Goal: Navigation & Orientation: Go to known website

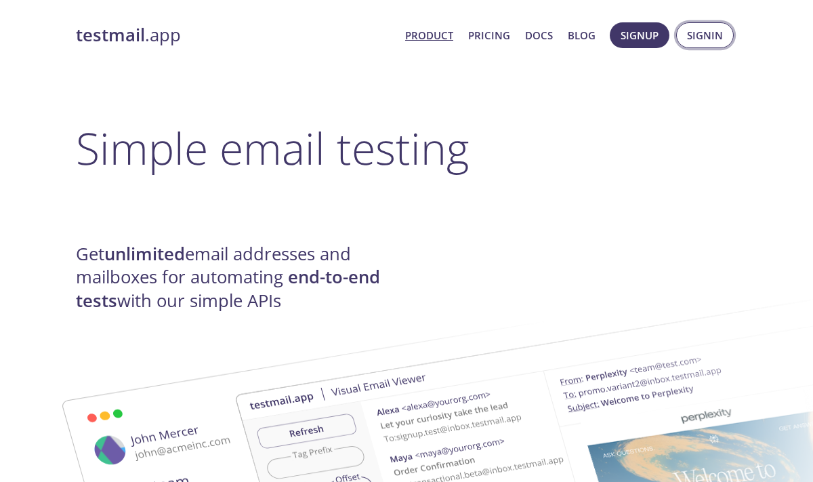
drag, startPoint x: 710, startPoint y: 50, endPoint x: 712, endPoint y: 41, distance: 9.6
click at [711, 49] on span "Signup Signin" at bounding box center [672, 35] width 131 height 33
click at [712, 39] on span "Signin" at bounding box center [705, 35] width 36 height 18
click at [718, 34] on span "Signin" at bounding box center [705, 35] width 36 height 18
click at [725, 34] on button "Signin" at bounding box center [706, 35] width 58 height 26
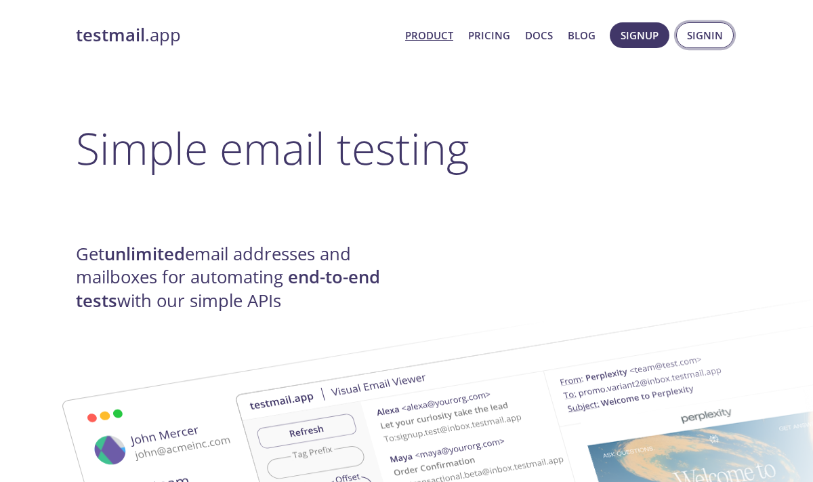
click at [694, 41] on span "Signin" at bounding box center [705, 35] width 36 height 18
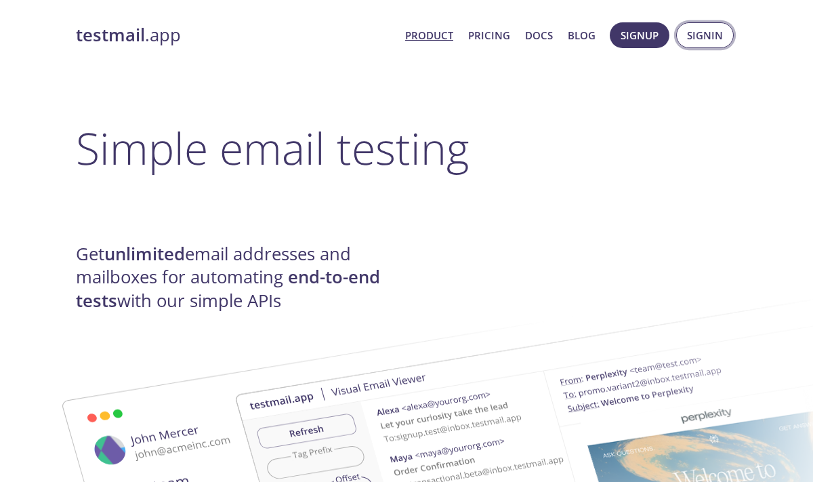
click at [694, 41] on span "Signin" at bounding box center [705, 35] width 36 height 18
click at [723, 24] on button "Signin" at bounding box center [706, 35] width 58 height 26
click at [704, 39] on span "Signin" at bounding box center [705, 35] width 36 height 18
click at [634, 39] on span "Signup" at bounding box center [640, 35] width 38 height 18
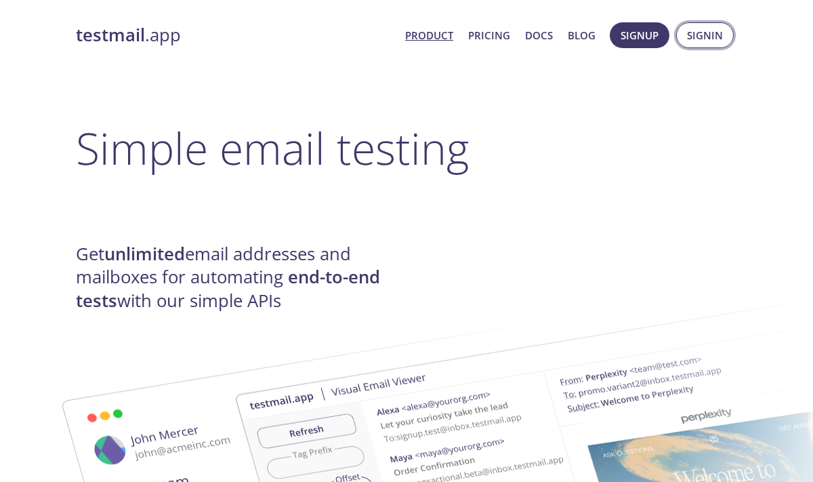
click at [698, 35] on span "Signin" at bounding box center [705, 35] width 36 height 18
click at [702, 40] on span "Signin" at bounding box center [705, 35] width 36 height 18
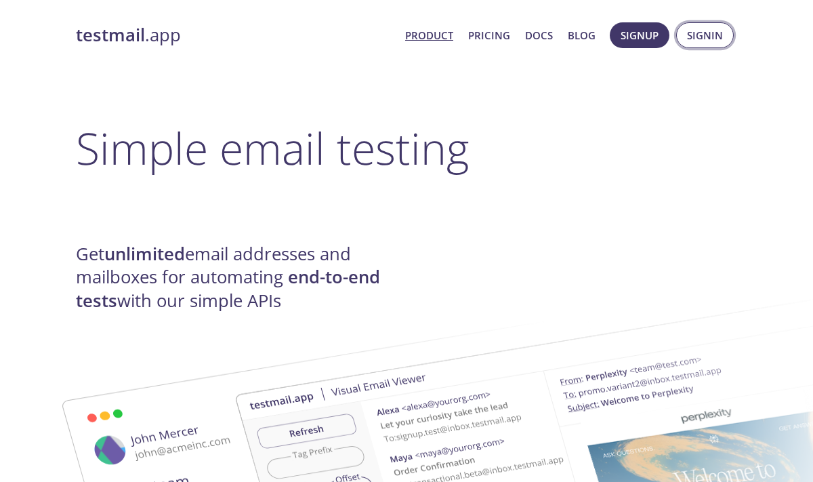
click at [702, 40] on span "Signin" at bounding box center [705, 35] width 36 height 18
click at [709, 27] on span "Signin" at bounding box center [705, 35] width 36 height 18
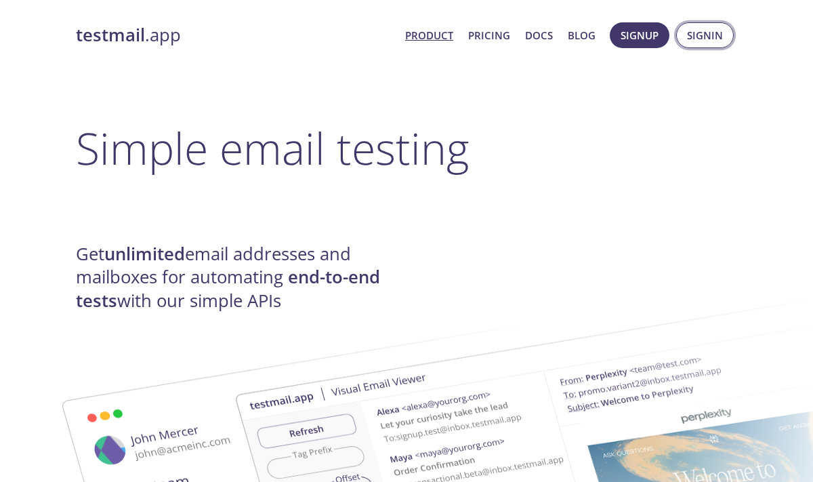
click at [709, 27] on span "Signin" at bounding box center [705, 35] width 36 height 18
